Goal: Find specific page/section: Find specific page/section

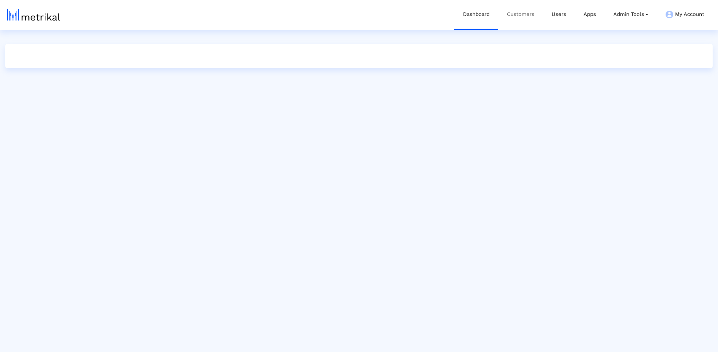
click at [521, 18] on link "Customers" at bounding box center [520, 14] width 45 height 29
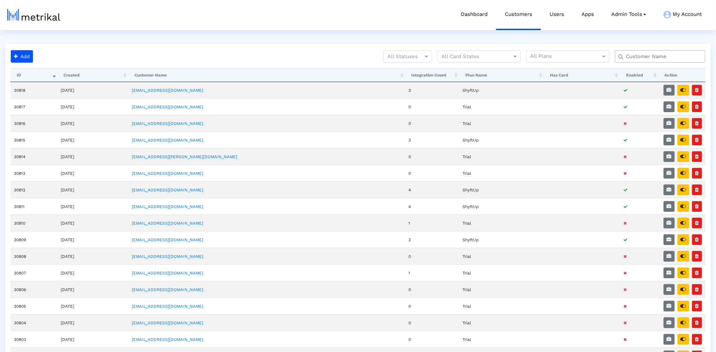
click at [394, 58] on div at bounding box center [408, 56] width 48 height 8
click at [400, 80] on div "Passive" at bounding box center [408, 87] width 48 height 16
click at [402, 58] on div at bounding box center [408, 56] width 48 height 8
click at [401, 68] on div "Active" at bounding box center [408, 71] width 48 height 17
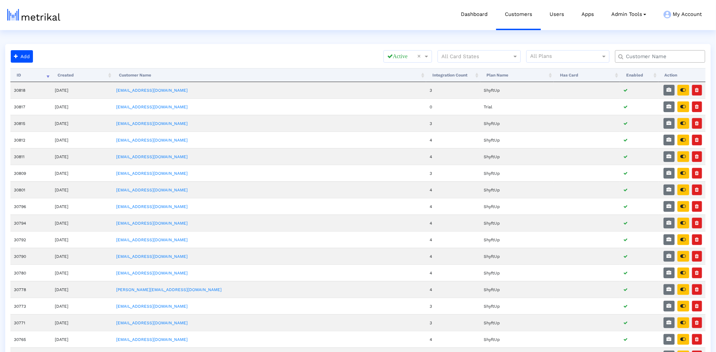
scroll to position [248, 0]
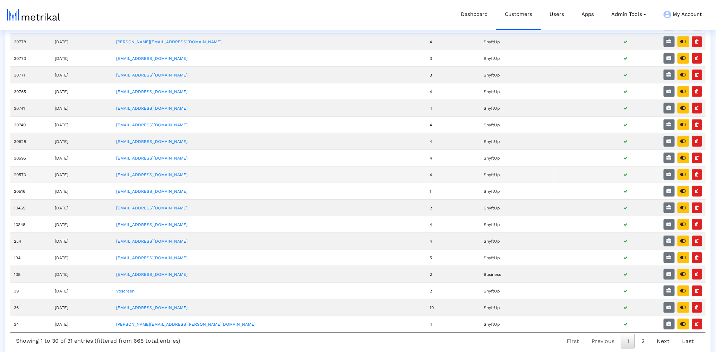
click at [23, 176] on td "20570" at bounding box center [30, 174] width 41 height 17
copy td "20570"
